Goal: Check status: Check status

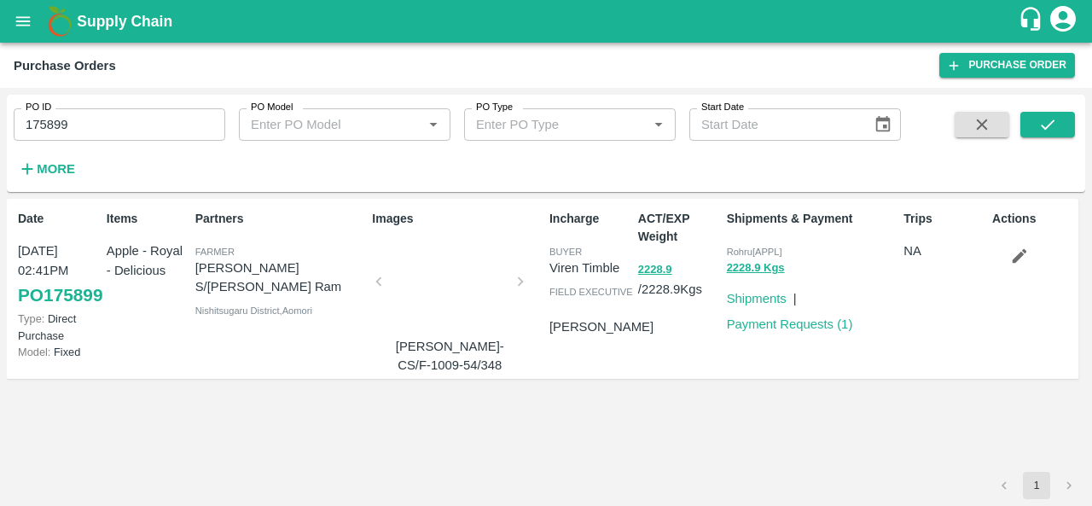
click at [442, 288] on div at bounding box center [450, 286] width 128 height 90
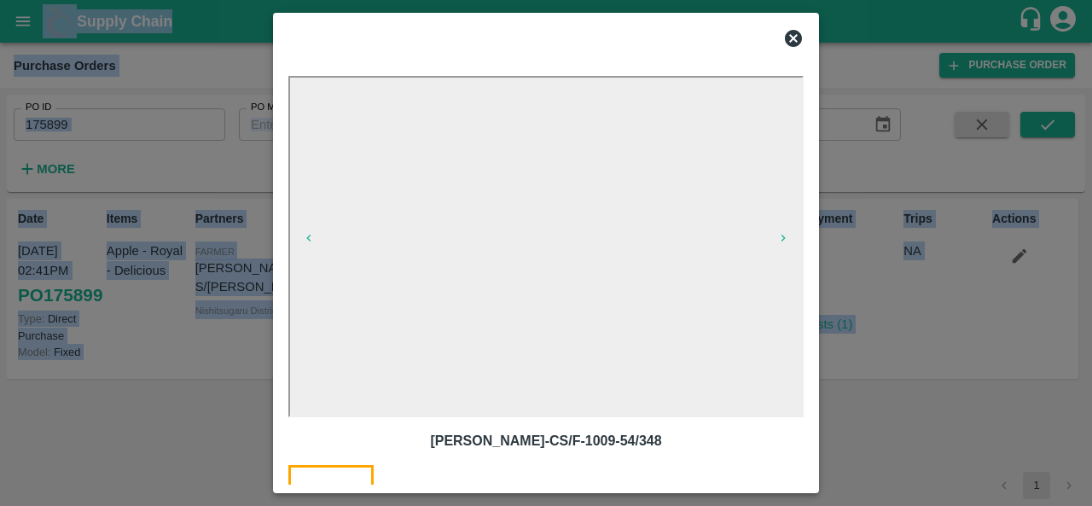
click at [791, 44] on icon at bounding box center [793, 38] width 17 height 17
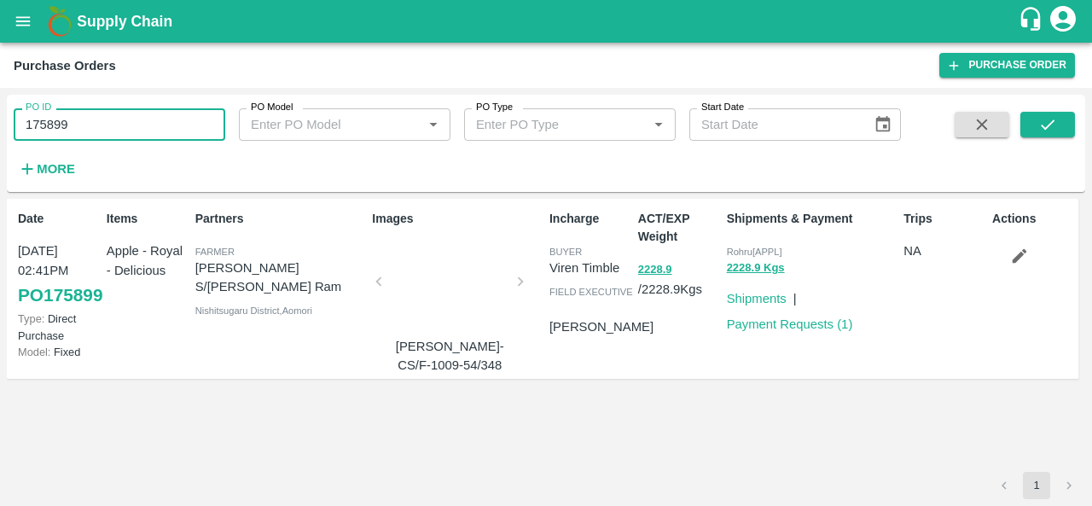
click at [96, 125] on input "175899" at bounding box center [120, 124] width 212 height 32
paste input "text"
click at [113, 119] on input "178100" at bounding box center [120, 124] width 212 height 32
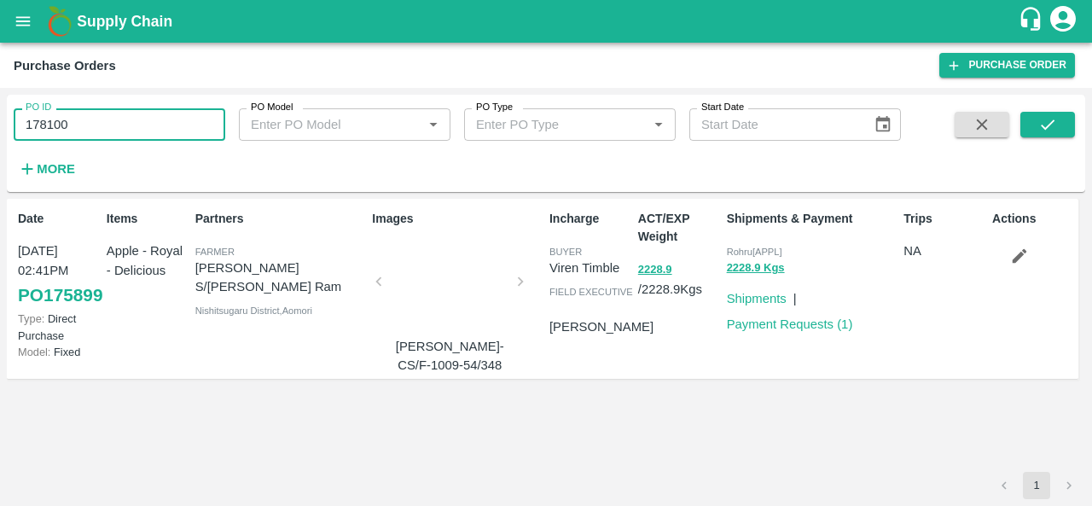
paste input "text"
click at [1067, 125] on button "submit" at bounding box center [1047, 125] width 55 height 26
click at [84, 130] on input "177243" at bounding box center [120, 124] width 212 height 32
paste input "text"
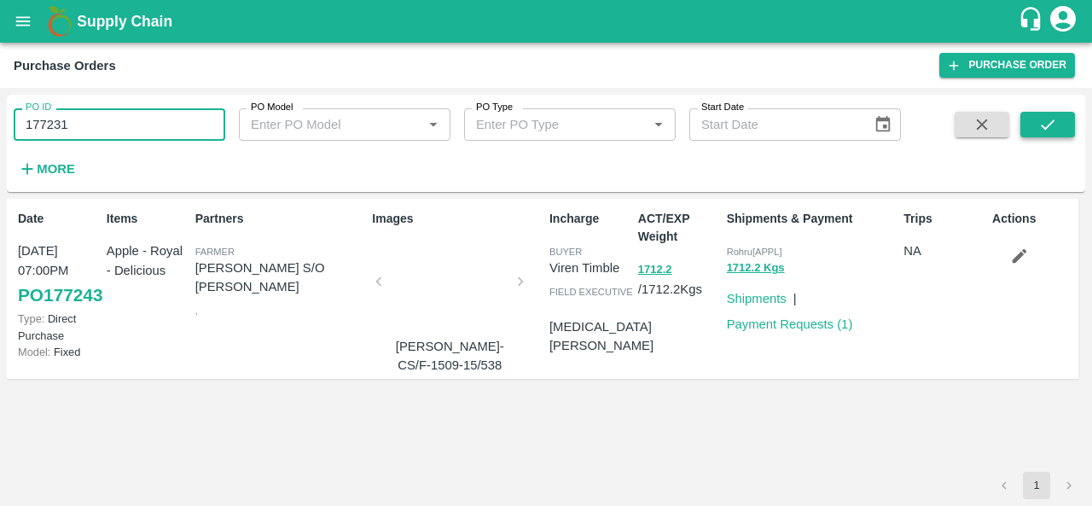
type input "177231"
click at [1051, 119] on icon "submit" at bounding box center [1047, 124] width 19 height 19
